Goal: Information Seeking & Learning: Compare options

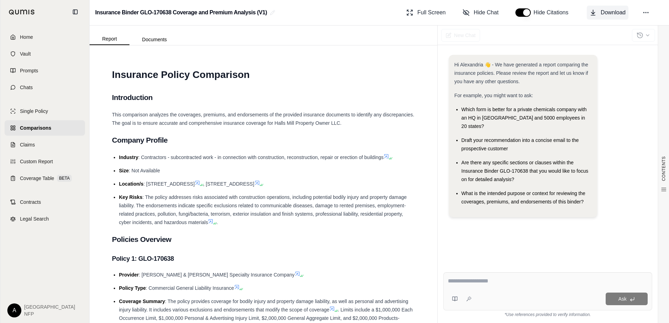
click at [612, 11] on span "Download" at bounding box center [613, 12] width 25 height 8
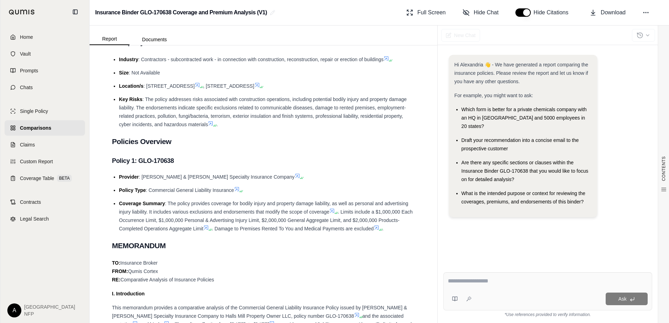
scroll to position [105, 0]
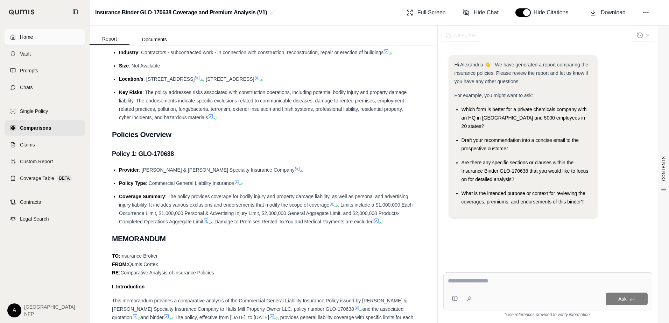
click at [38, 37] on link "Home" at bounding box center [45, 36] width 80 height 15
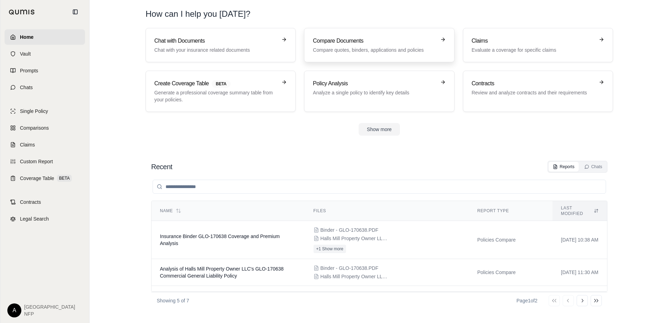
click at [350, 43] on h3 "Compare Documents" at bounding box center [374, 41] width 123 height 8
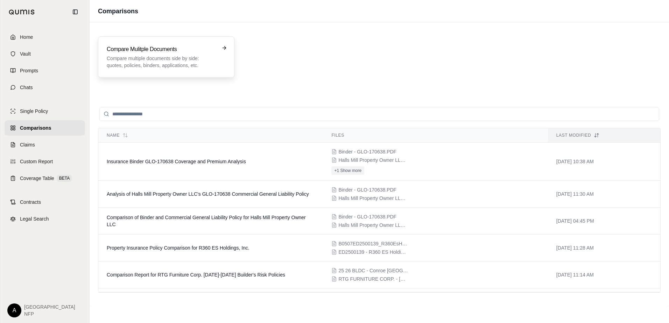
click at [160, 51] on h3 "Compare Mulitple Documents" at bounding box center [161, 49] width 109 height 8
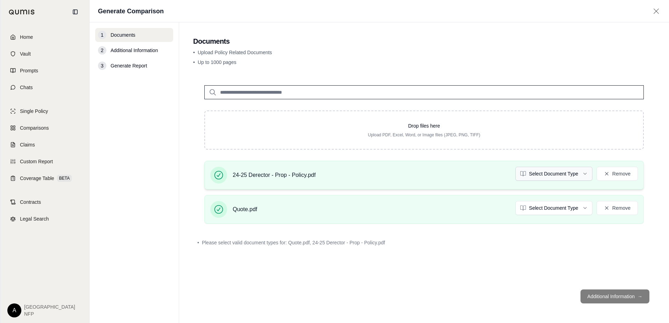
click at [535, 173] on html "Home Vault Prompts Chats Single Policy Comparisons Claims Custom Report Coverag…" at bounding box center [334, 161] width 669 height 323
drag, startPoint x: 193, startPoint y: 240, endPoint x: 316, endPoint y: 241, distance: 123.2
click at [316, 241] on div "• Please select valid document types for: Quote.pdf" at bounding box center [424, 242] width 462 height 15
drag, startPoint x: 316, startPoint y: 241, endPoint x: 306, endPoint y: 246, distance: 11.0
click at [306, 246] on span "Please select valid document types for: Quote.pdf" at bounding box center [256, 242] width 108 height 7
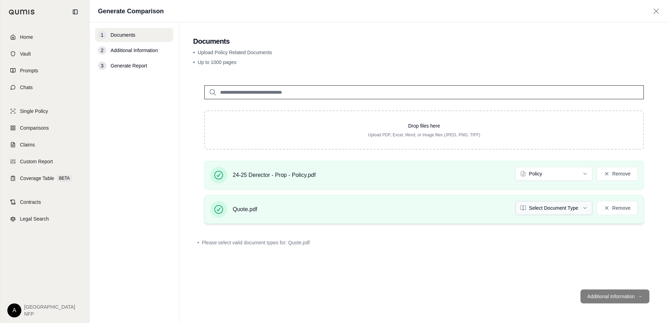
click at [531, 210] on html "Home Vault Prompts Chats Single Policy Comparisons Claims Custom Report Coverag…" at bounding box center [334, 161] width 669 height 323
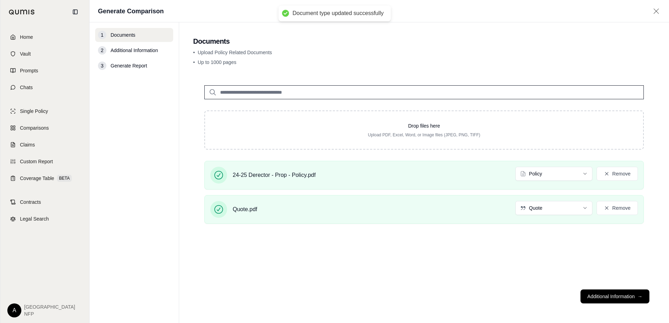
click at [510, 249] on div "Drop files here Upload PDF, Excel, Word, or Image files (JPEG, PNG, TIFF) 24-25…" at bounding box center [424, 179] width 462 height 210
click at [600, 296] on button "Additional Information →" at bounding box center [614, 297] width 69 height 14
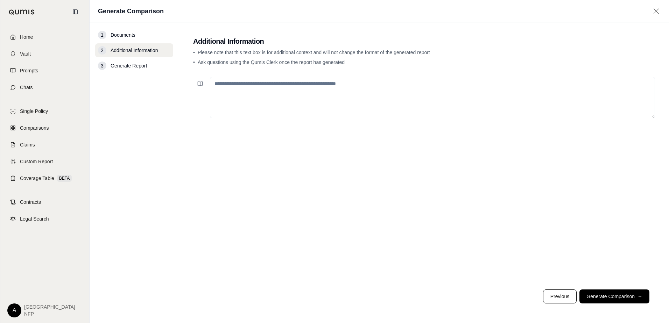
click at [252, 86] on textarea at bounding box center [432, 97] width 445 height 41
click at [368, 84] on textarea "**********" at bounding box center [432, 97] width 445 height 41
click at [402, 80] on textarea "**********" at bounding box center [432, 97] width 445 height 41
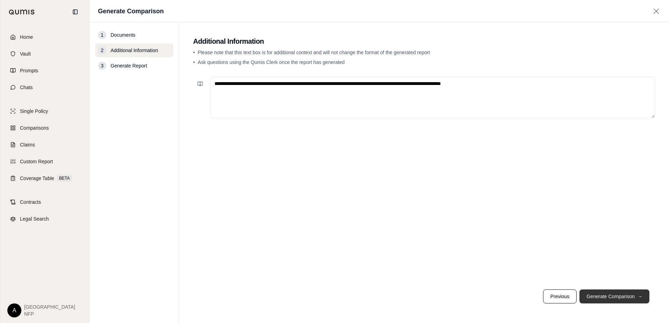
type textarea "**********"
click at [597, 296] on button "Generate Comparison →" at bounding box center [614, 297] width 70 height 14
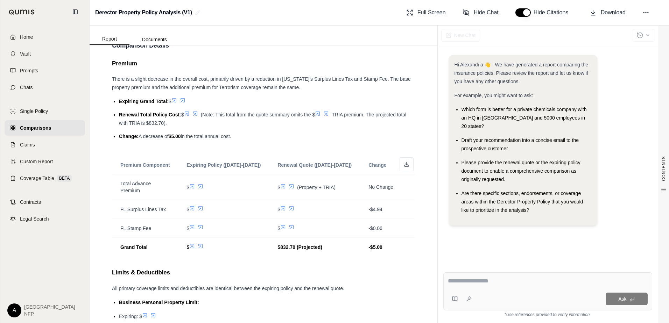
scroll to position [280, 0]
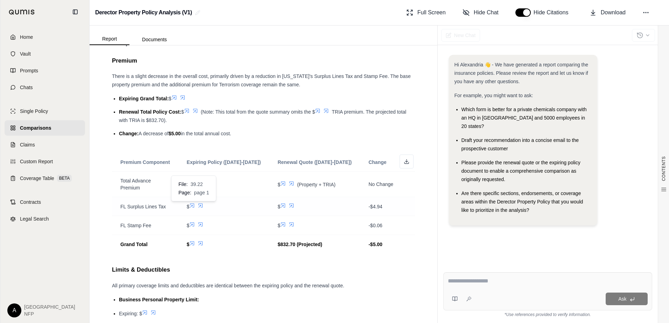
click at [192, 205] on icon at bounding box center [192, 206] width 6 height 6
click at [190, 205] on icon at bounding box center [192, 206] width 6 height 6
click at [200, 206] on icon at bounding box center [201, 206] width 6 height 6
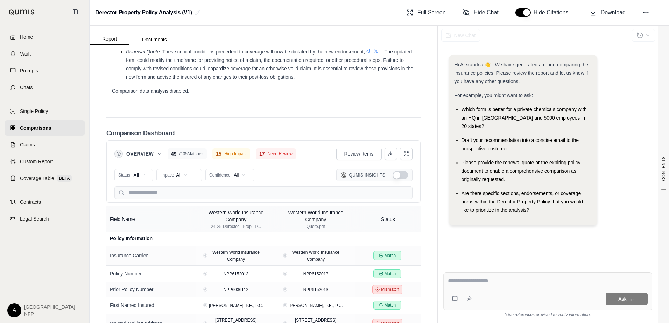
scroll to position [1411, 0]
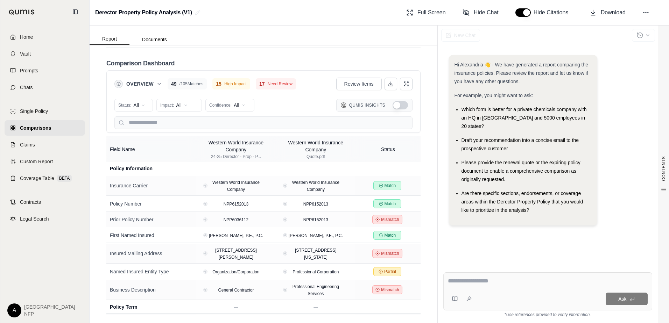
click at [274, 86] on span "Need Review" at bounding box center [280, 84] width 25 height 6
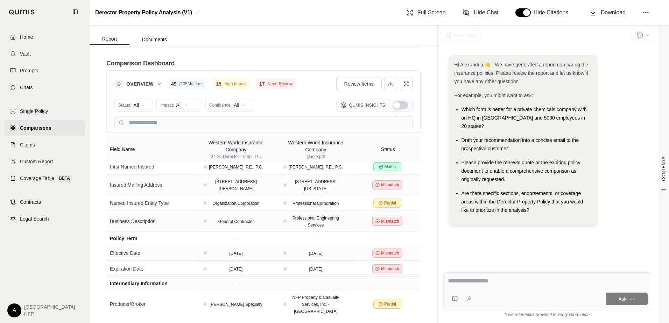
scroll to position [70, 0]
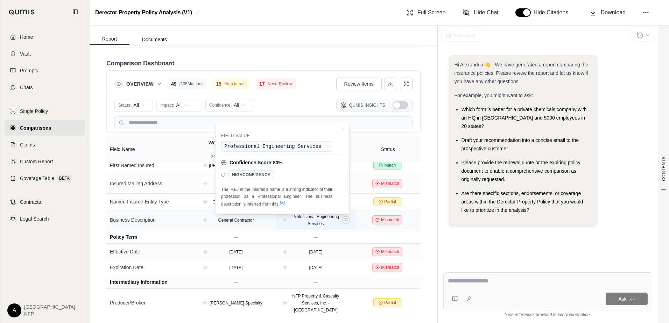
click at [301, 220] on div "Professional Engineering Services" at bounding box center [315, 220] width 67 height 14
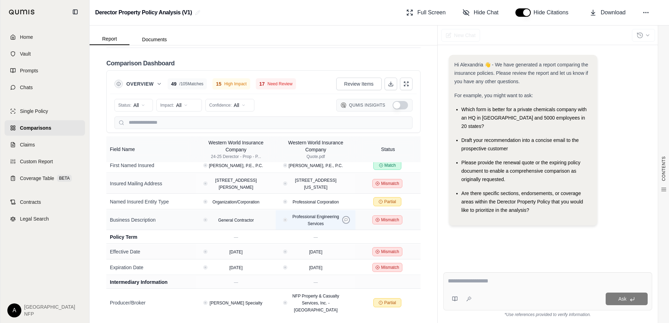
click at [345, 220] on icon at bounding box center [346, 220] width 3 height 3
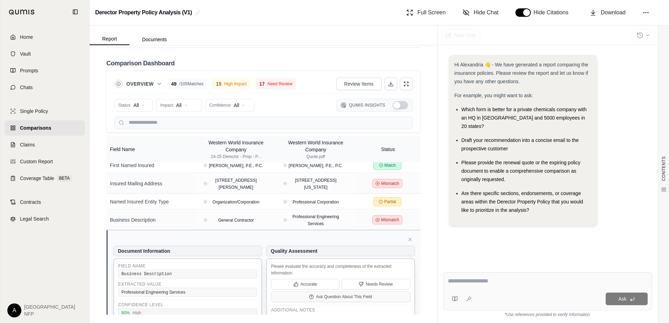
scroll to position [140, 0]
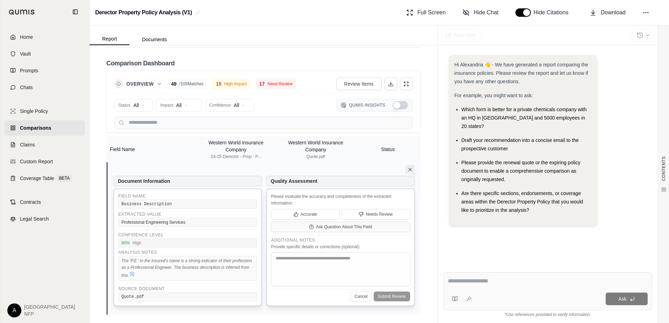
click at [407, 167] on icon at bounding box center [410, 170] width 6 height 6
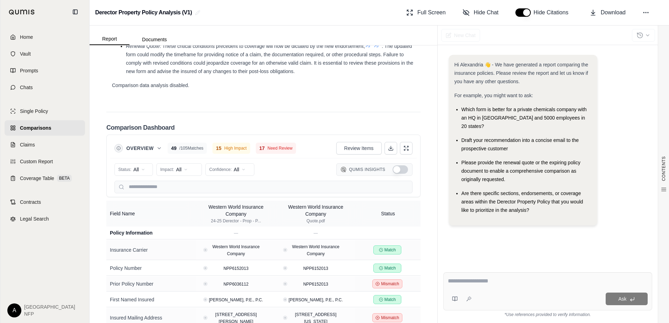
scroll to position [1411, 0]
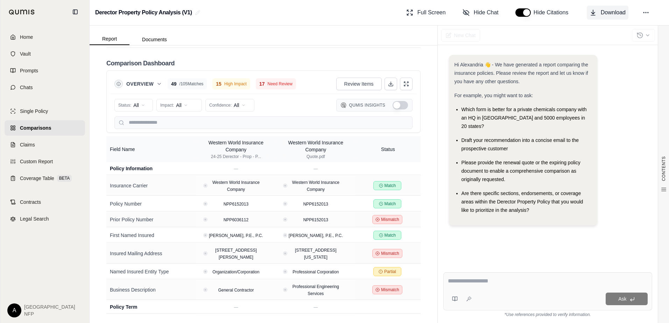
click at [611, 11] on span "Download" at bounding box center [613, 12] width 25 height 8
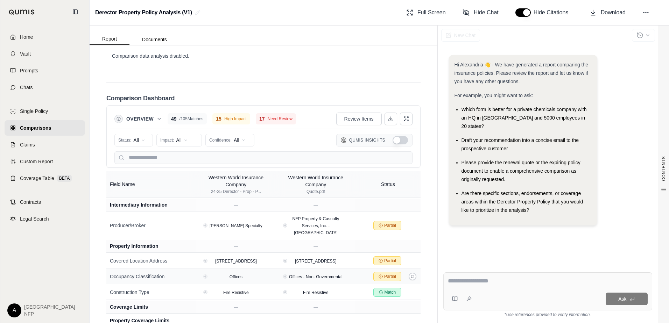
scroll to position [175, 0]
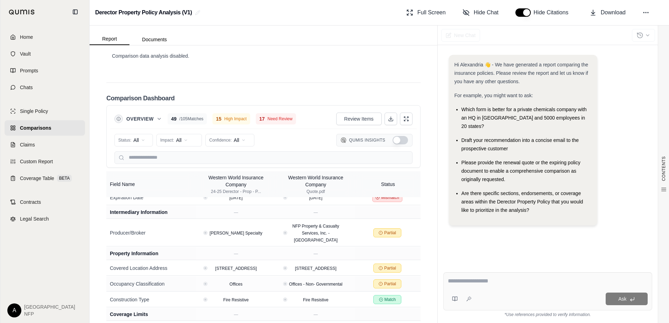
click at [154, 118] on button "Overview" at bounding box center [144, 118] width 36 height 7
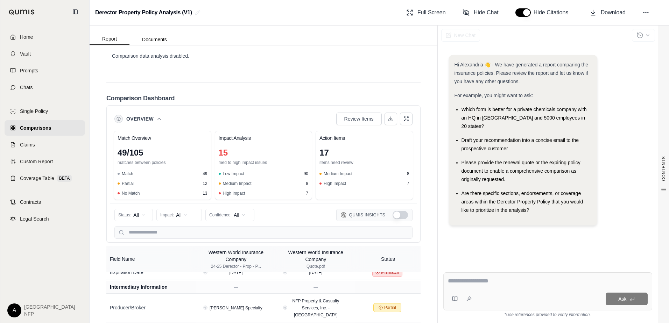
click at [154, 118] on button "Overview" at bounding box center [144, 118] width 36 height 7
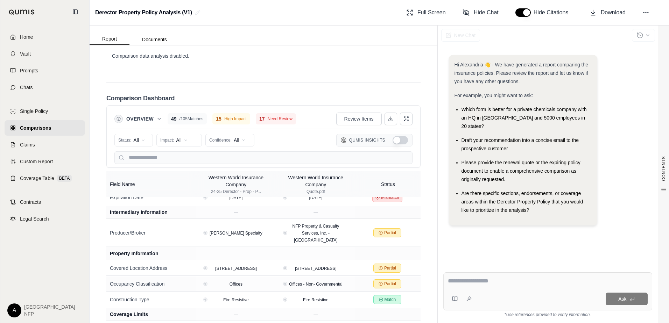
click at [393, 140] on button "Show Qumis Insights" at bounding box center [400, 140] width 15 height 8
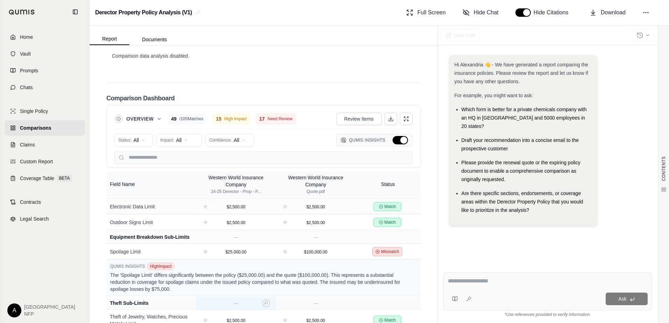
scroll to position [758, 0]
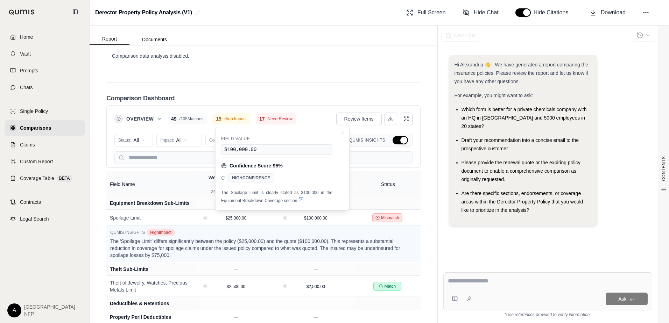
click at [463, 242] on div "Hi Alexandria 👋 - We have generated a report comparing the insurance policies. …" at bounding box center [547, 155] width 209 height 212
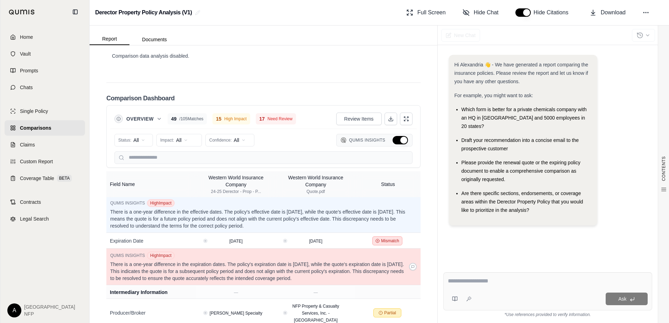
scroll to position [338, 0]
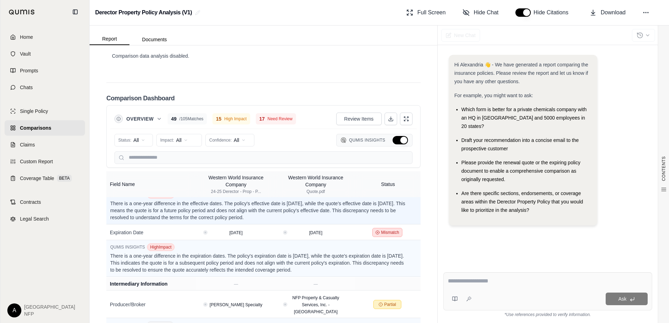
click at [453, 240] on div "Hi Alexandria 👋 - We have generated a report comparing the insurance policies. …" at bounding box center [547, 155] width 209 height 212
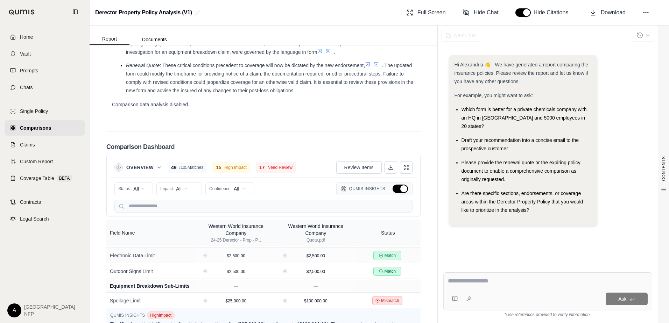
scroll to position [1411, 0]
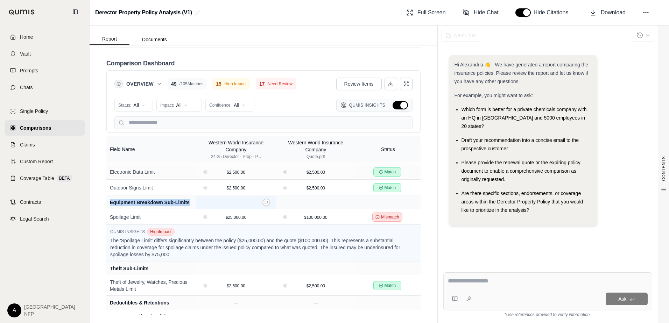
drag, startPoint x: 110, startPoint y: 198, endPoint x: 200, endPoint y: 201, distance: 90.7
click at [200, 201] on tr "Equipment Breakdown Sub-Limits — —" at bounding box center [263, 202] width 314 height 13
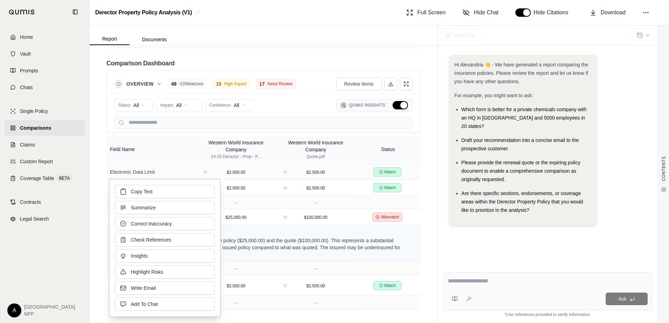
click at [89, 192] on nav "Home Vault Prompts Chats Single Policy Comparisons Claims Custom Report Coverag…" at bounding box center [45, 161] width 90 height 323
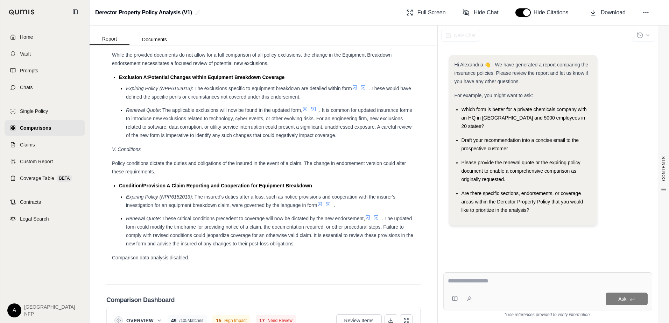
scroll to position [1384, 0]
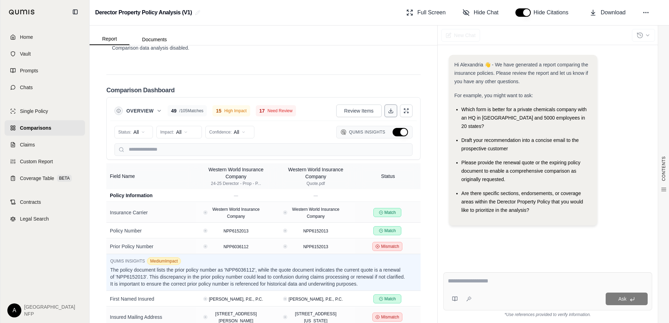
click at [388, 109] on icon at bounding box center [391, 111] width 6 height 6
